Goal: Check status: Check status

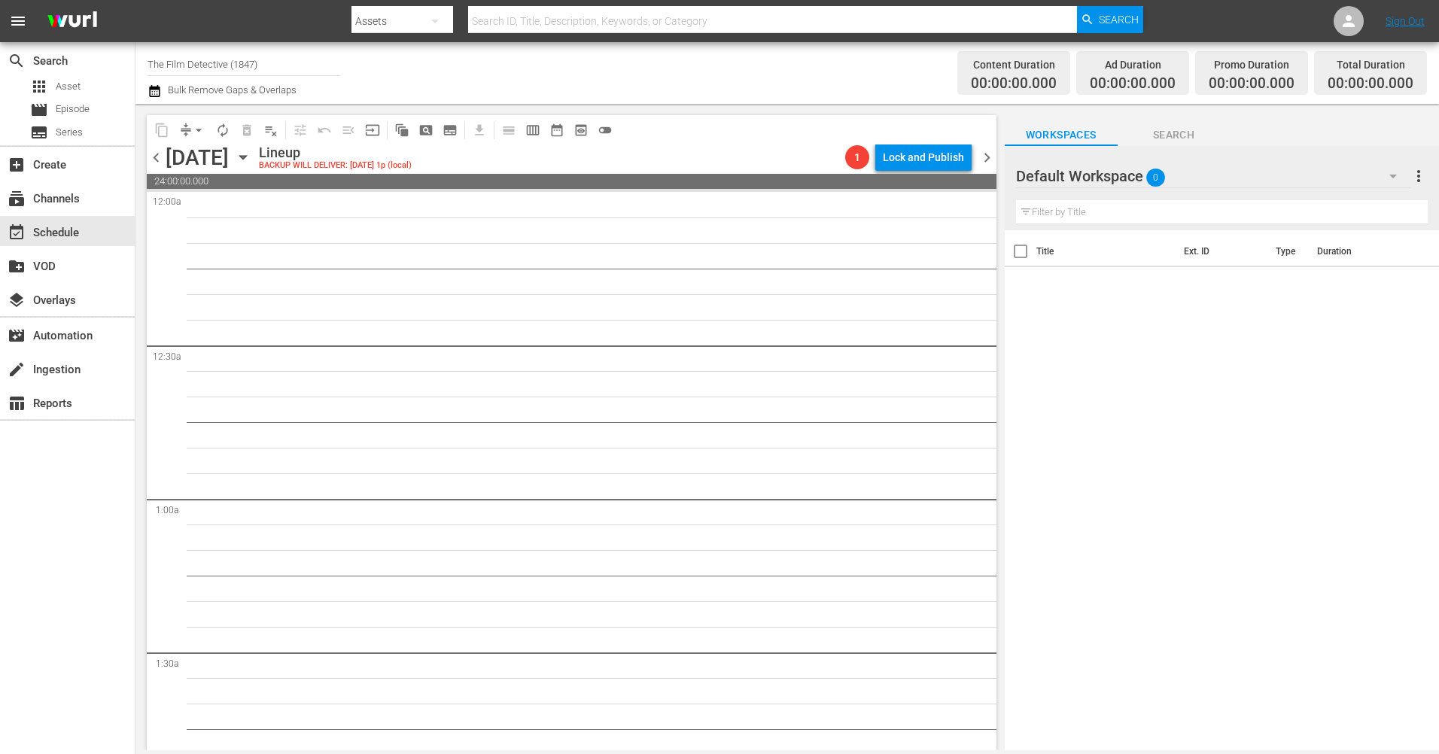
click at [158, 160] on span "chevron_left" at bounding box center [156, 157] width 19 height 19
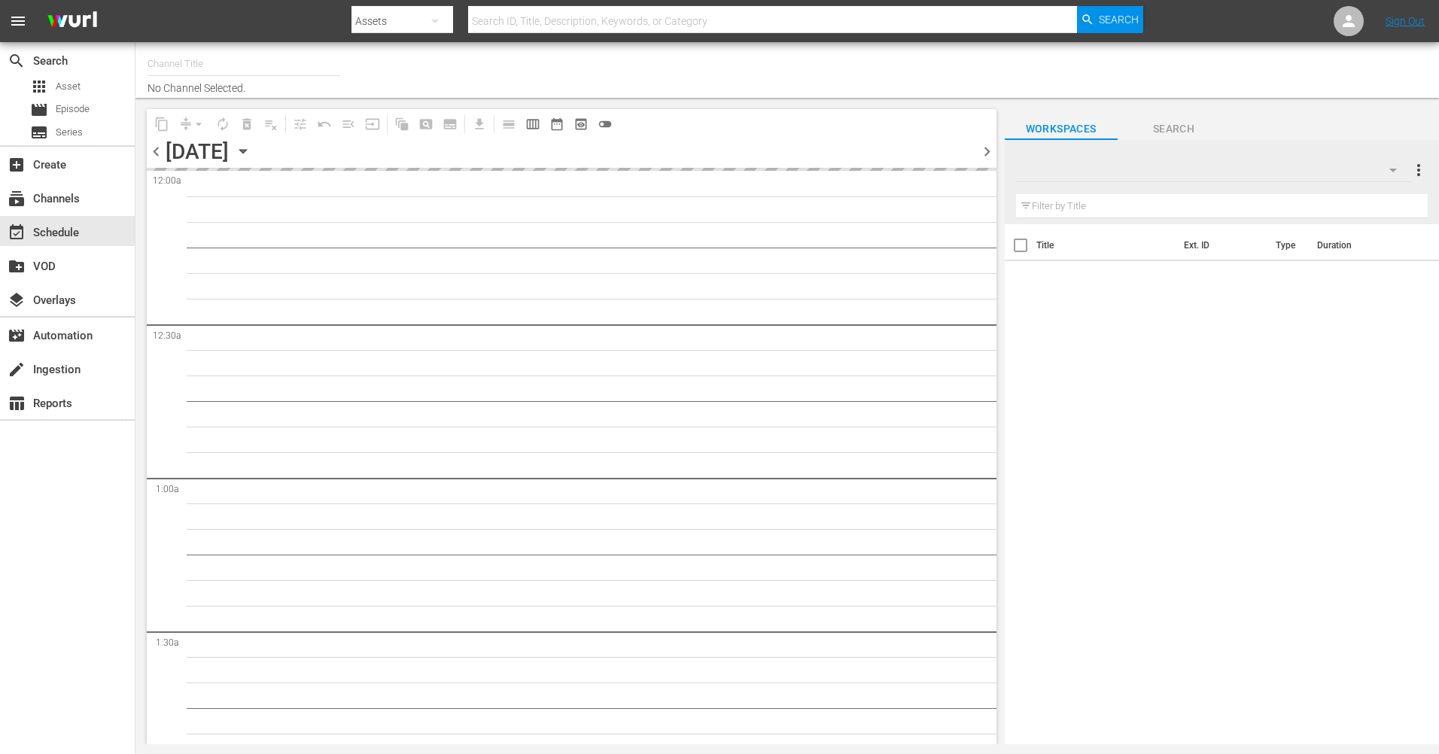
type input "The Film Detective (1847)"
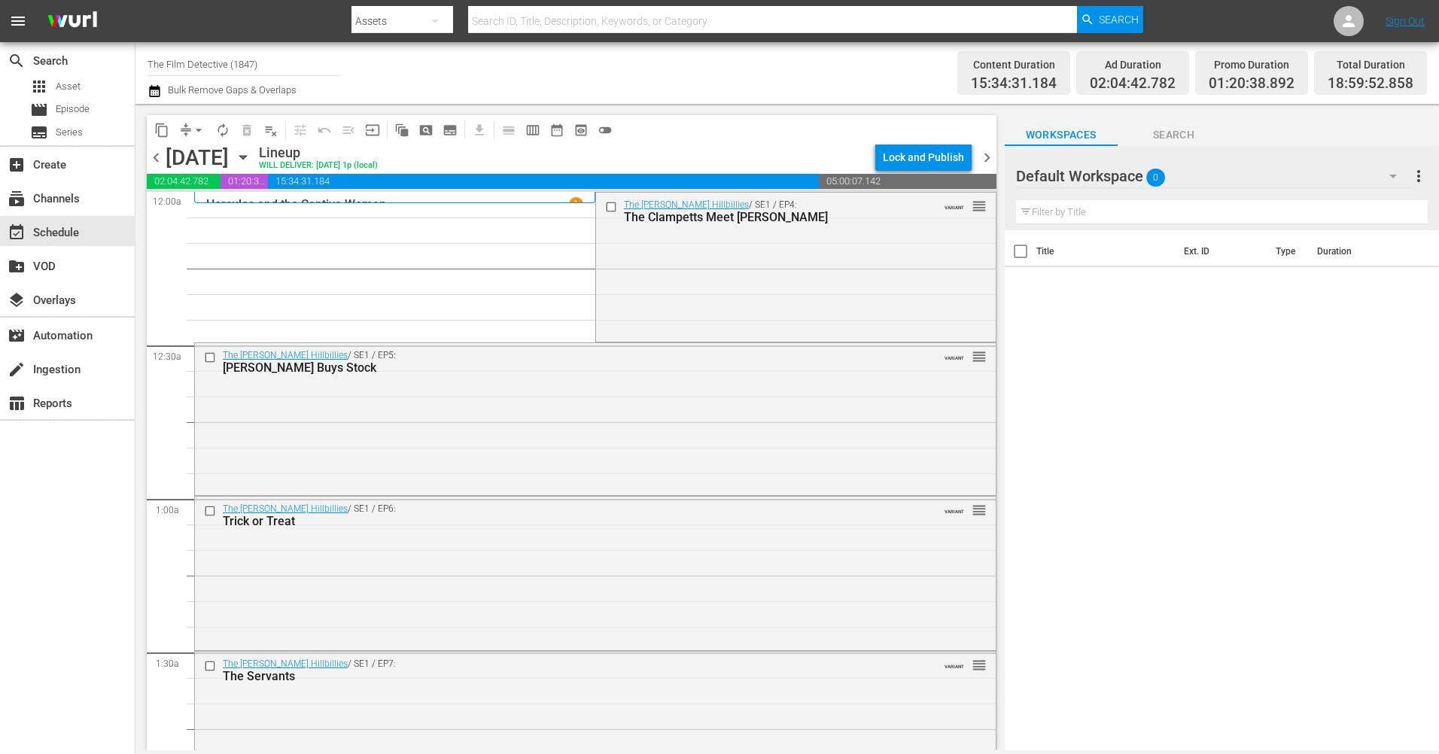
click at [985, 154] on span "chevron_right" at bounding box center [986, 157] width 19 height 19
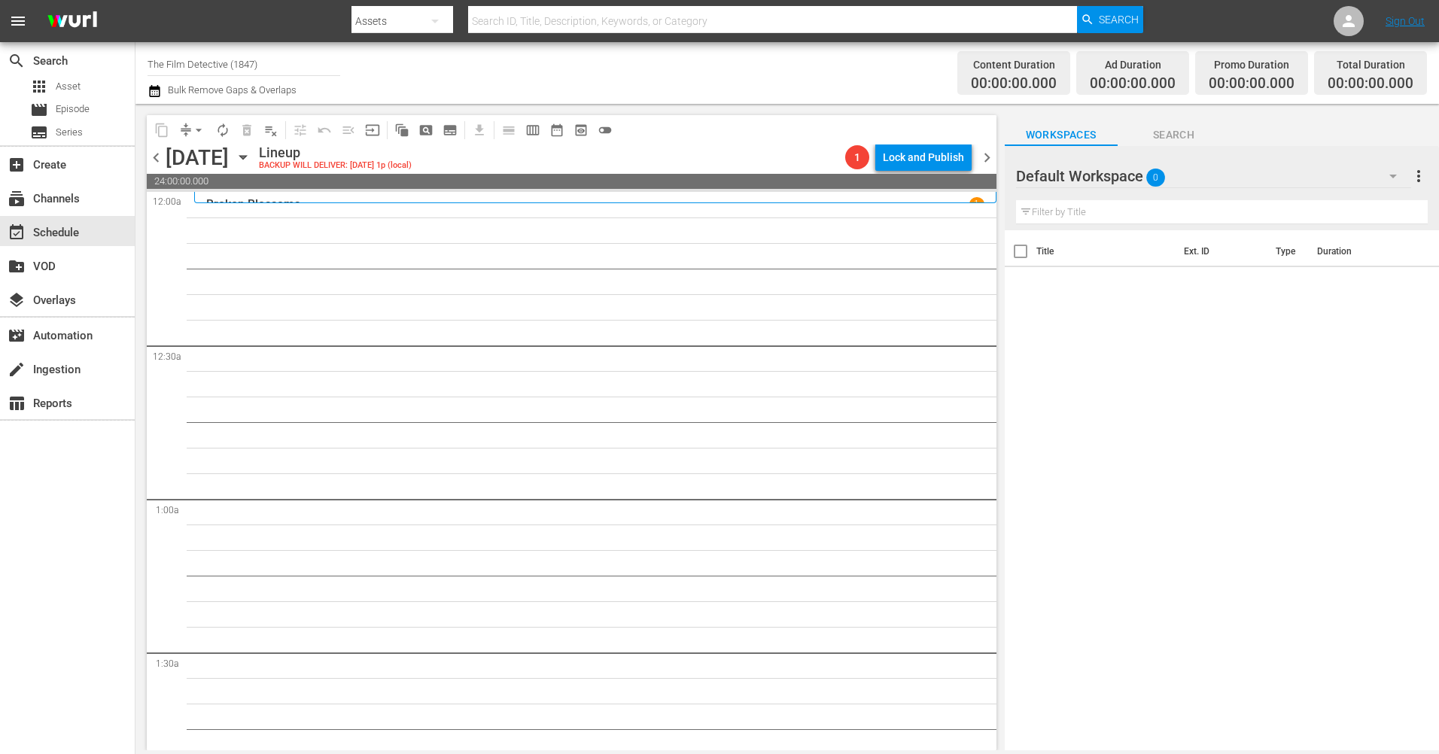
click at [251, 160] on icon "button" at bounding box center [243, 157] width 17 height 17
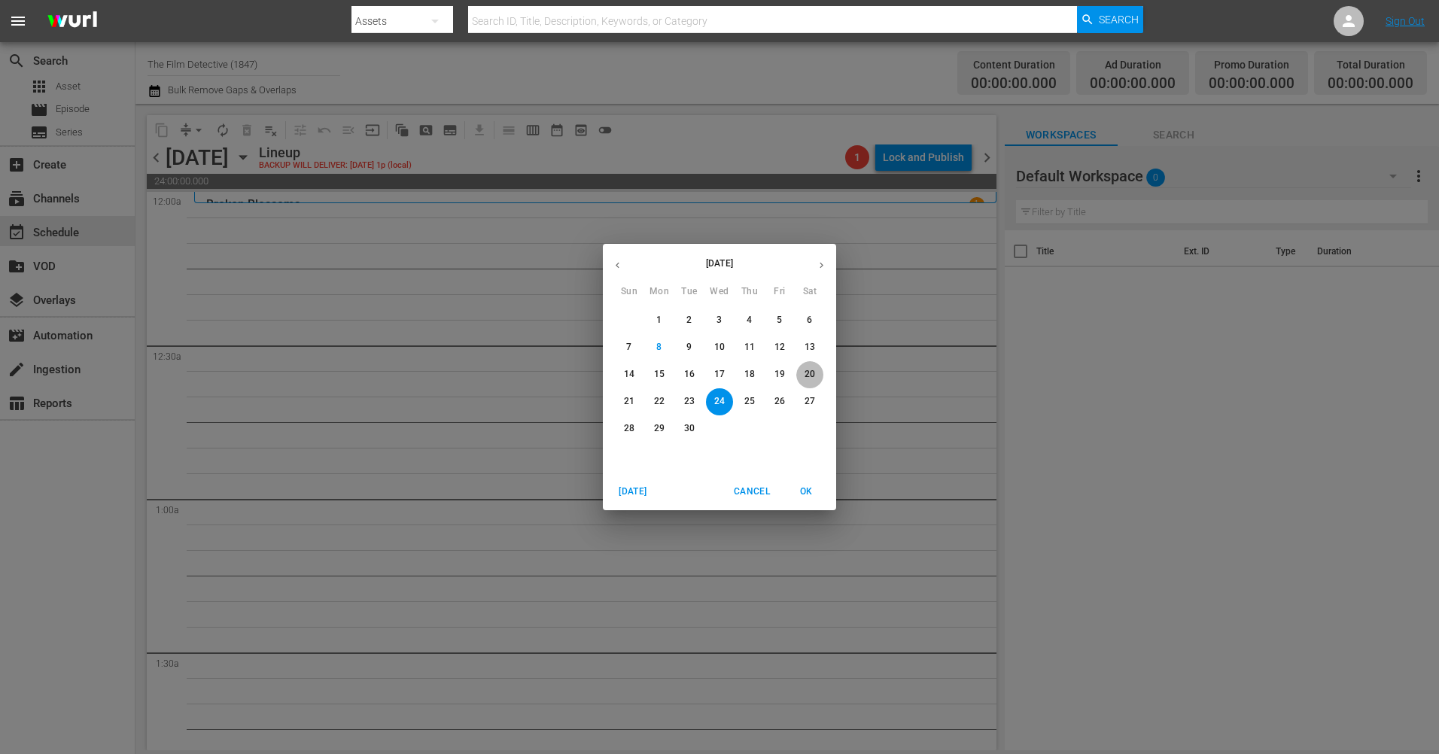
click at [805, 379] on p "20" at bounding box center [809, 374] width 11 height 13
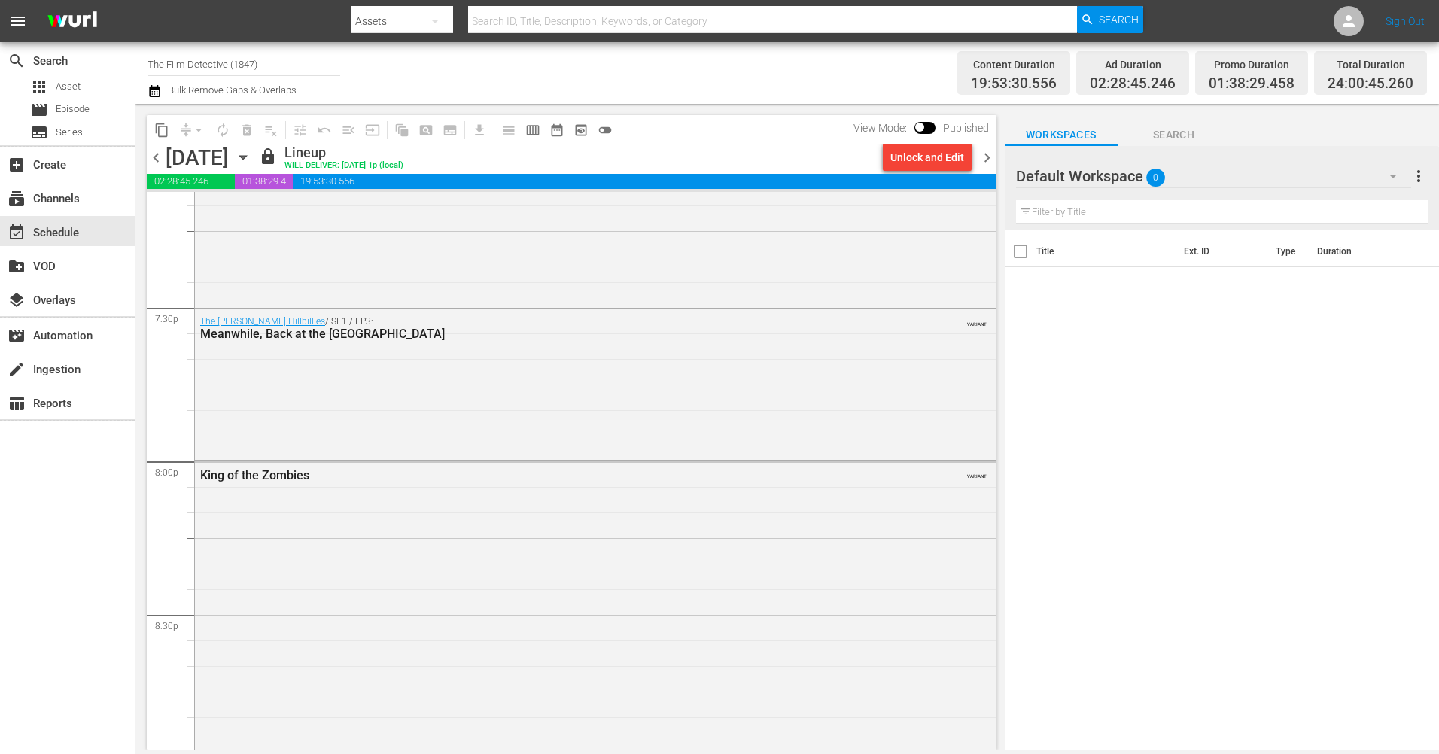
scroll to position [5882, 0]
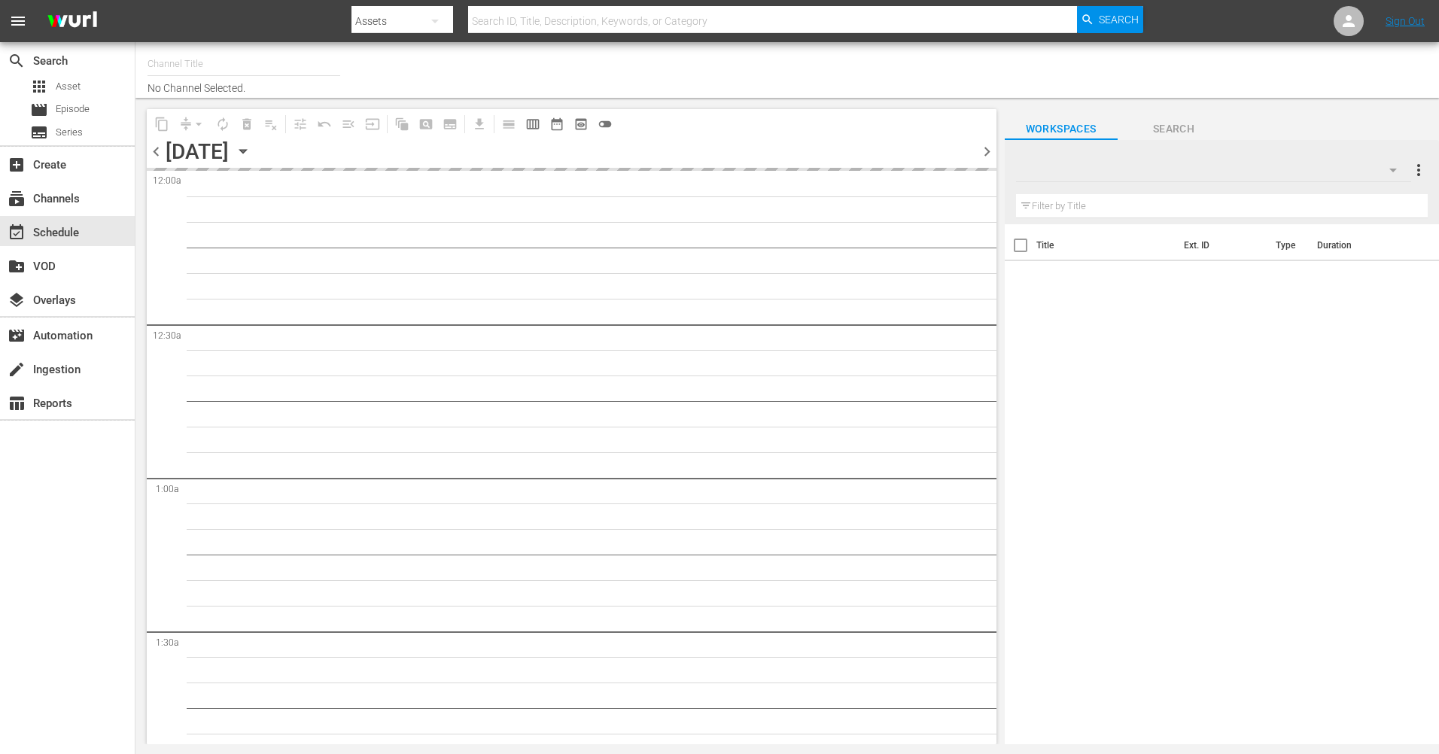
type input "The Film Detective (1847)"
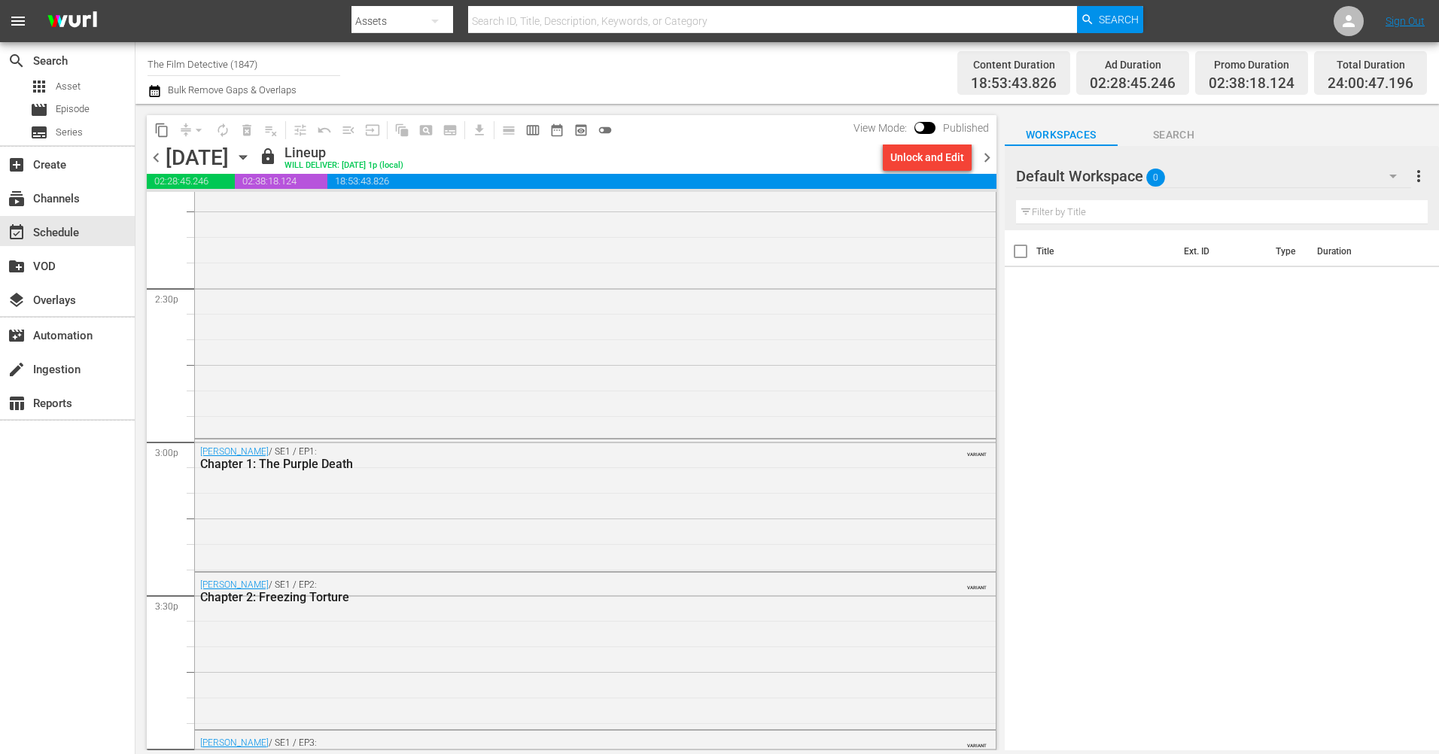
scroll to position [4472, 0]
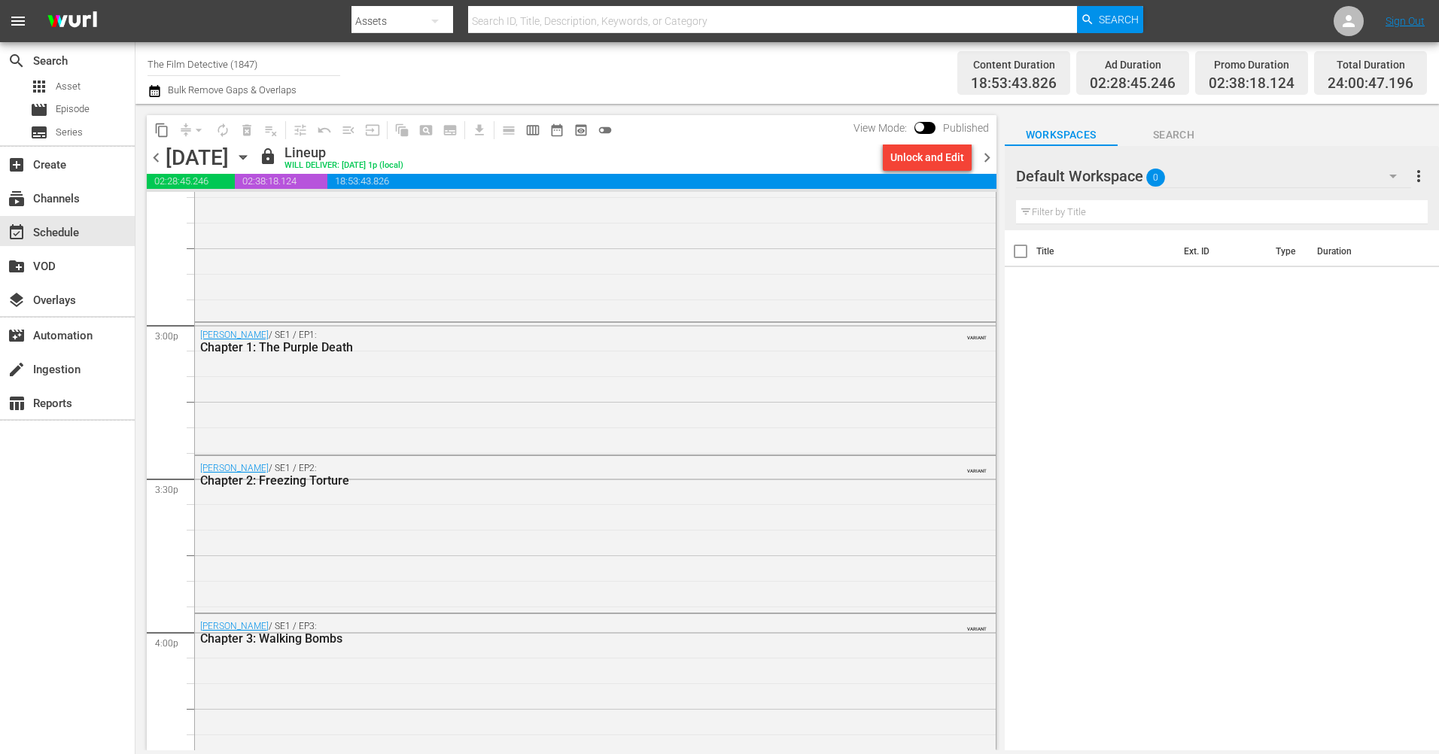
click at [987, 164] on span "chevron_right" at bounding box center [986, 157] width 19 height 19
